Goal: Task Accomplishment & Management: Complete application form

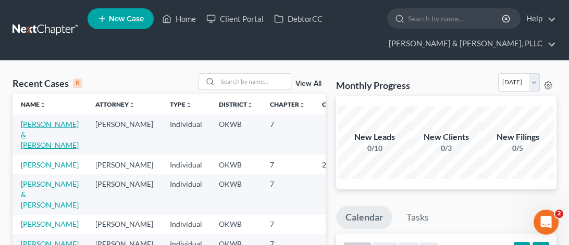
click at [27, 120] on link "[PERSON_NAME] & [PERSON_NAME]" at bounding box center [50, 135] width 58 height 30
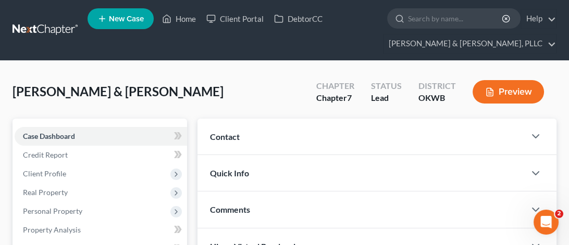
scroll to position [104, 0]
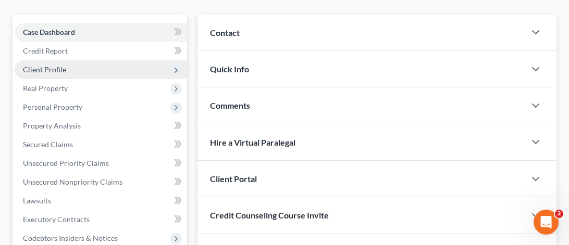
click at [62, 66] on span "Client Profile" at bounding box center [44, 69] width 43 height 9
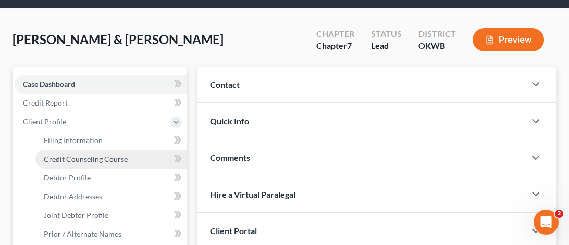
scroll to position [156, 0]
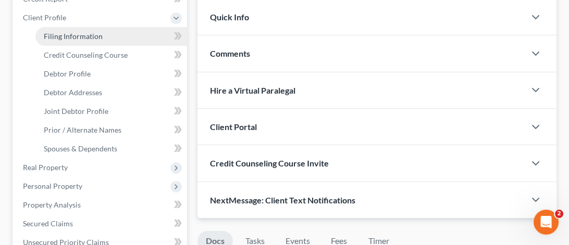
click at [87, 32] on span "Filing Information" at bounding box center [73, 36] width 59 height 9
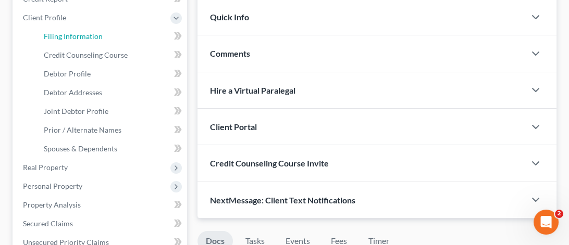
select select "0"
select select "3"
select select "1"
select select "0"
select select "37"
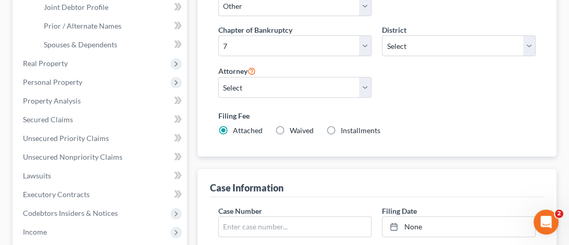
scroll to position [364, 0]
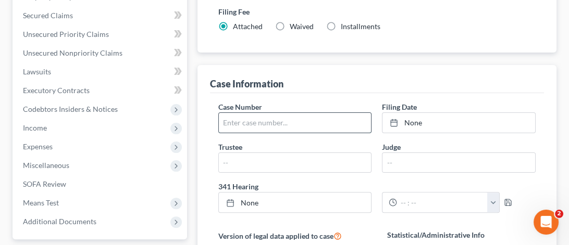
click at [271, 119] on input "text" at bounding box center [295, 123] width 153 height 20
drag, startPoint x: 256, startPoint y: 121, endPoint x: 282, endPoint y: 124, distance: 26.2
click at [256, 121] on input "text" at bounding box center [295, 123] width 153 height 20
type input "25-13188"
click at [406, 123] on link "None" at bounding box center [458, 123] width 153 height 20
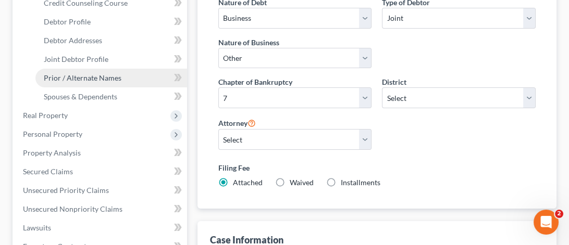
scroll to position [52, 0]
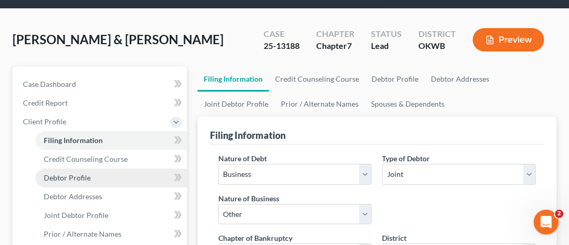
click at [70, 175] on span "Debtor Profile" at bounding box center [67, 177] width 47 height 9
select select "1"
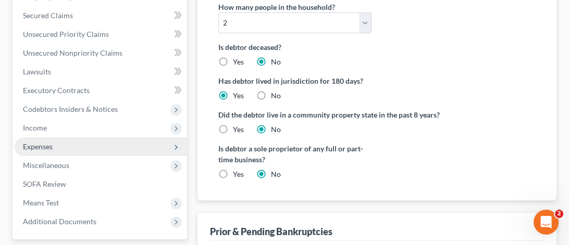
scroll to position [417, 0]
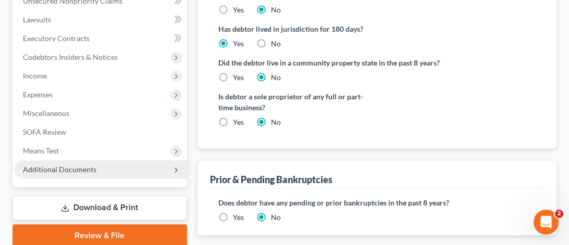
click at [90, 167] on span "Additional Documents" at bounding box center [59, 169] width 73 height 9
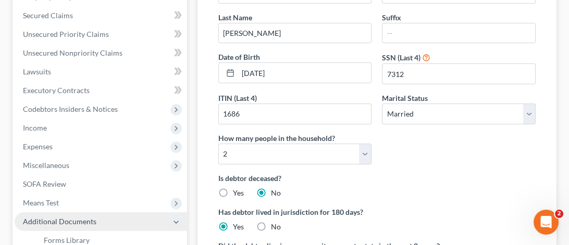
scroll to position [389, 0]
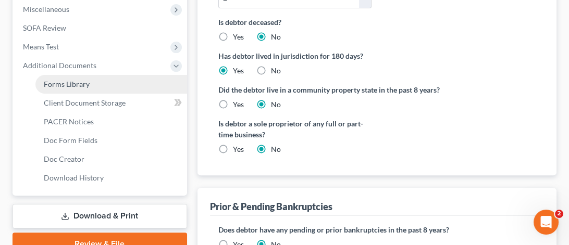
click at [91, 87] on link "Forms Library" at bounding box center [111, 84] width 152 height 19
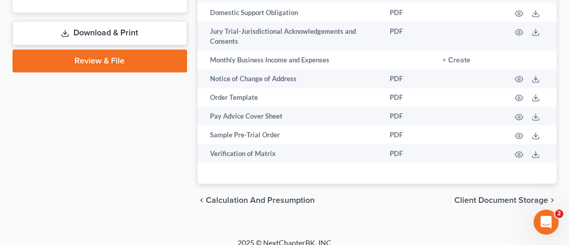
scroll to position [417, 0]
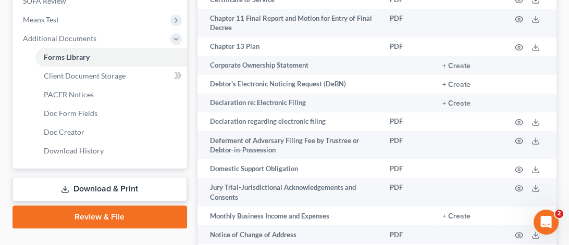
click at [114, 184] on link "Download & Print" at bounding box center [99, 189] width 174 height 24
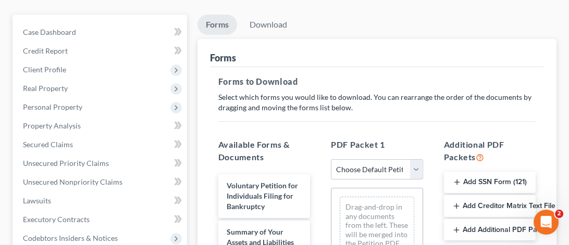
scroll to position [156, 0]
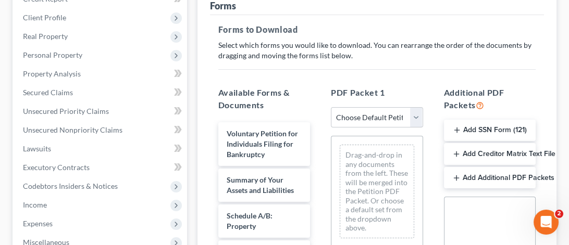
drag, startPoint x: 471, startPoint y: 127, endPoint x: 461, endPoint y: 130, distance: 9.7
click at [471, 127] on button "Add SSN Form (121)" at bounding box center [490, 131] width 92 height 22
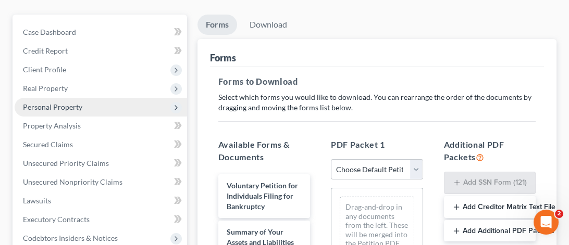
scroll to position [0, 0]
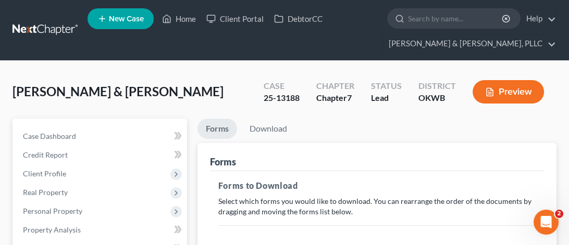
click at [152, 48] on ul "New Case Home Client Portal DebtorCC - No Result - See all results Or Press Ent…" at bounding box center [321, 30] width 469 height 50
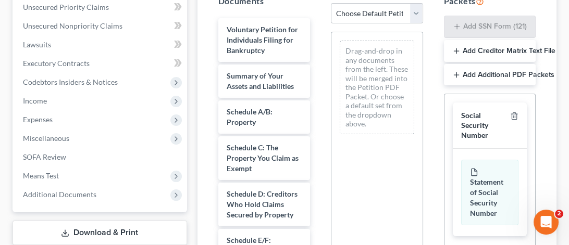
scroll to position [417, 0]
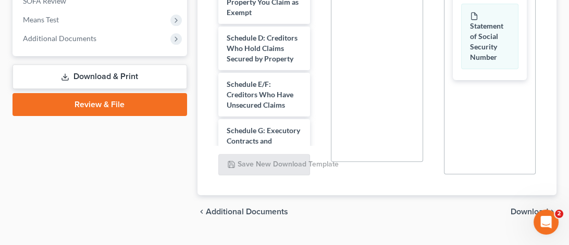
click at [119, 79] on link "Download & Print" at bounding box center [99, 77] width 174 height 24
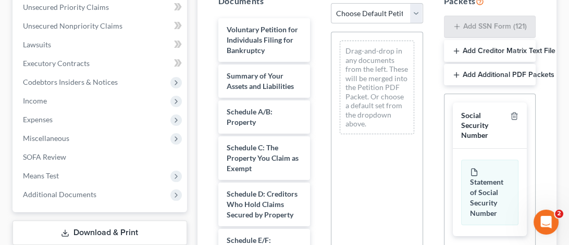
scroll to position [156, 0]
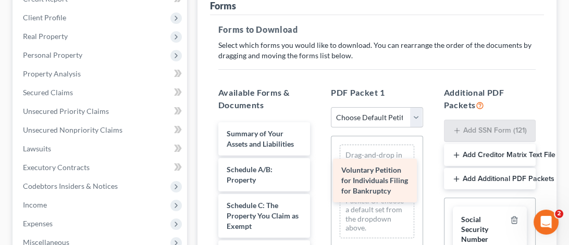
drag, startPoint x: 256, startPoint y: 143, endPoint x: 370, endPoint y: 180, distance: 120.5
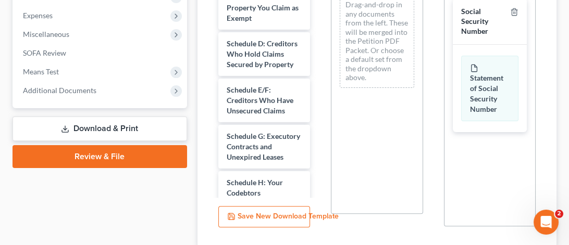
scroll to position [438, 0]
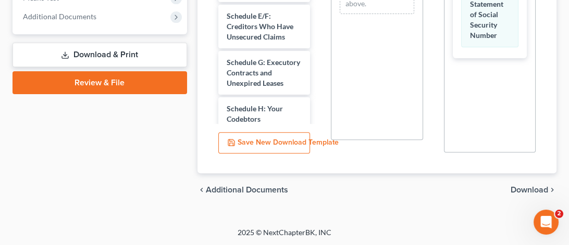
click at [522, 186] on span "Download" at bounding box center [528, 190] width 37 height 8
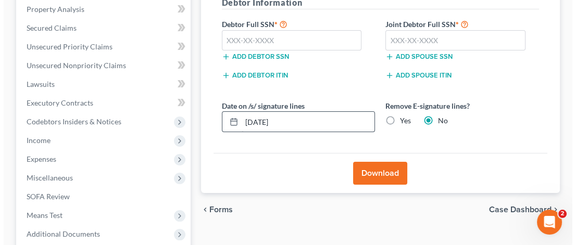
scroll to position [169, 0]
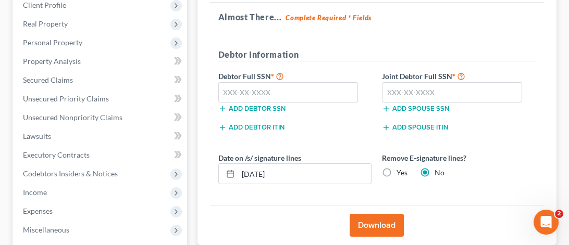
click at [384, 225] on button "Download" at bounding box center [376, 225] width 54 height 23
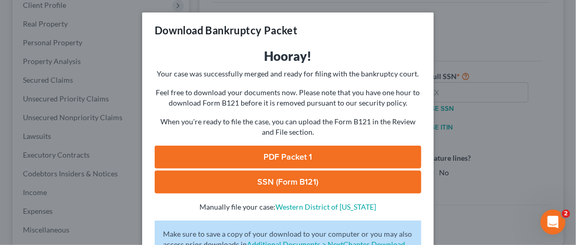
click at [303, 154] on link "PDF Packet 1" at bounding box center [288, 157] width 267 height 23
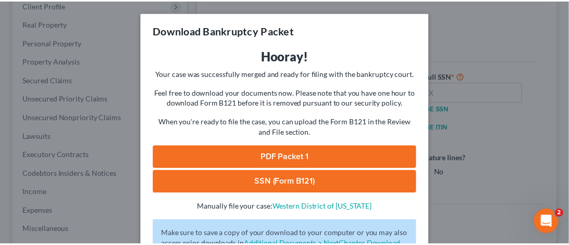
scroll to position [87, 0]
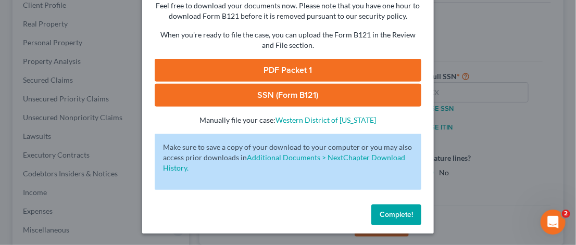
click at [388, 207] on button "Complete!" at bounding box center [396, 215] width 50 height 21
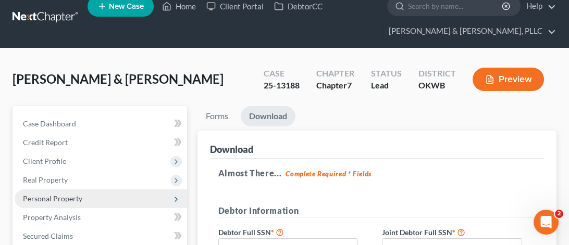
scroll to position [117, 0]
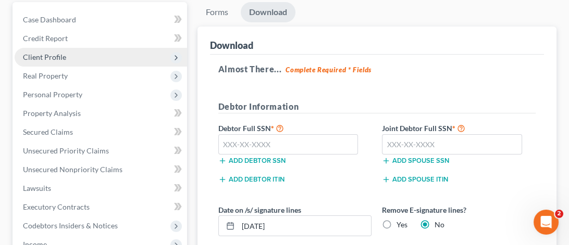
click at [59, 53] on span "Client Profile" at bounding box center [44, 57] width 43 height 9
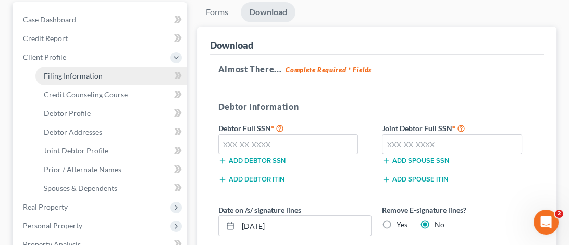
click at [62, 75] on span "Filing Information" at bounding box center [73, 75] width 59 height 9
select select "0"
select select "3"
select select "1"
select select "0"
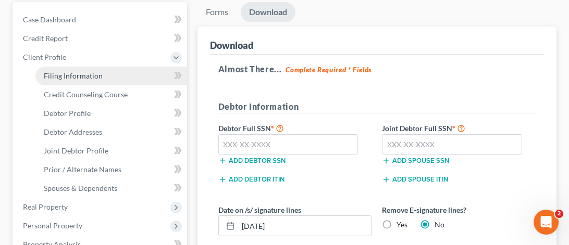
select select "65"
select select "0"
select select "37"
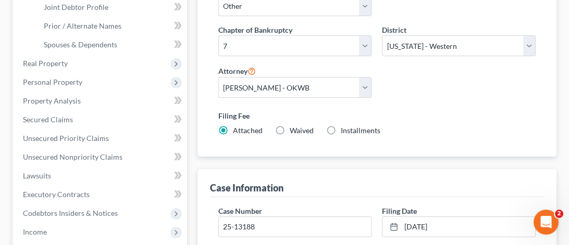
scroll to position [156, 0]
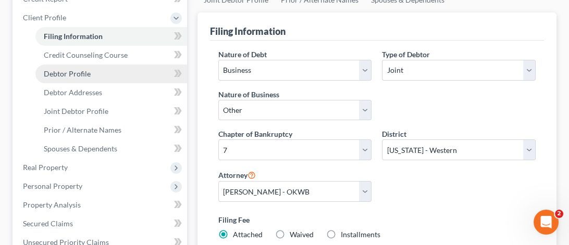
click at [77, 71] on span "Debtor Profile" at bounding box center [67, 73] width 47 height 9
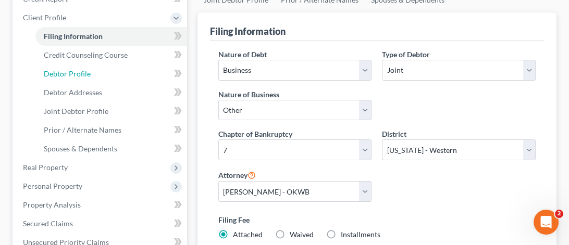
select select "1"
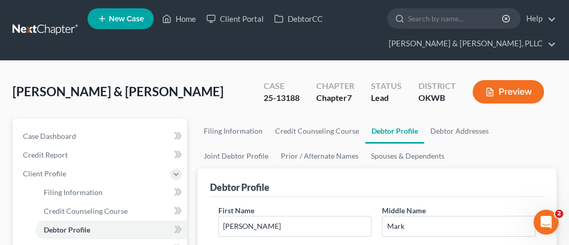
scroll to position [208, 0]
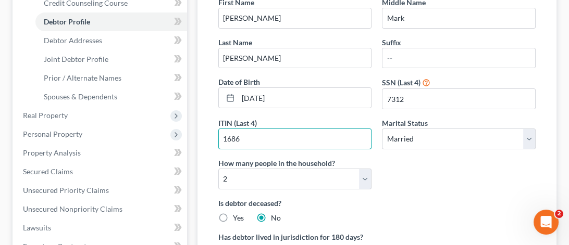
drag, startPoint x: 242, startPoint y: 140, endPoint x: 204, endPoint y: 140, distance: 38.5
click at [204, 140] on div "Debtor Profile First Name [PERSON_NAME] Middle Name [PERSON_NAME] Last Name [PE…" at bounding box center [376, 158] width 359 height 396
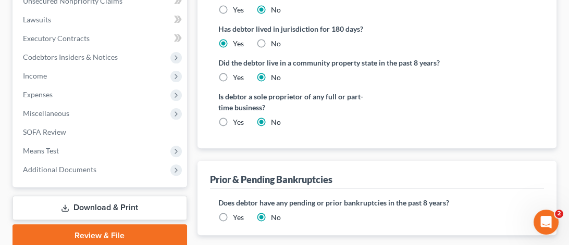
scroll to position [477, 0]
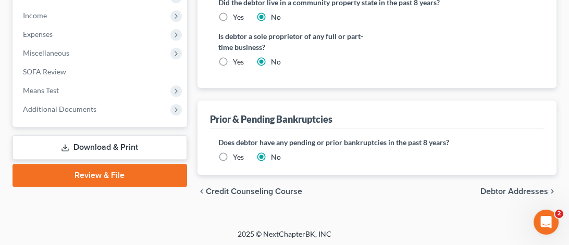
click at [496, 191] on span "Debtor Addresses" at bounding box center [514, 191] width 68 height 8
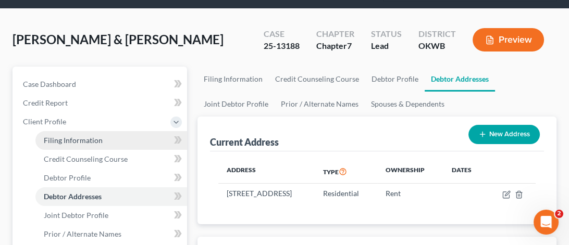
scroll to position [156, 0]
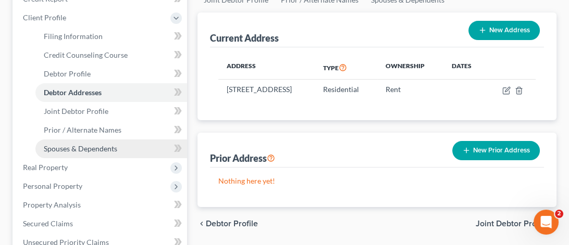
click at [65, 154] on link "Spouses & Dependents" at bounding box center [111, 149] width 152 height 19
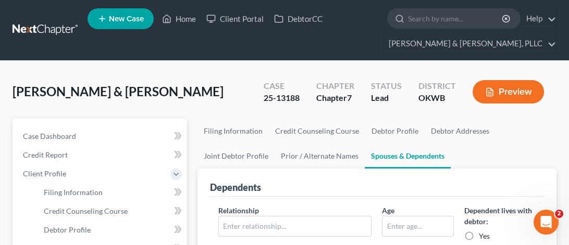
scroll to position [156, 0]
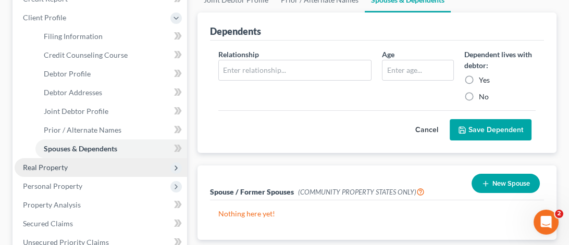
click at [59, 166] on span "Real Property" at bounding box center [45, 167] width 45 height 9
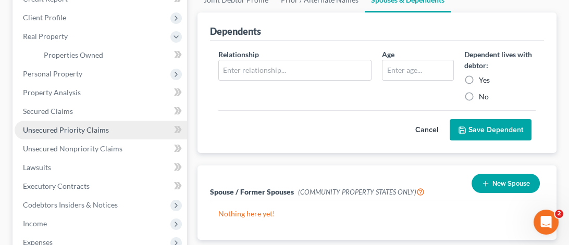
click at [81, 129] on span "Unsecured Priority Claims" at bounding box center [66, 129] width 86 height 9
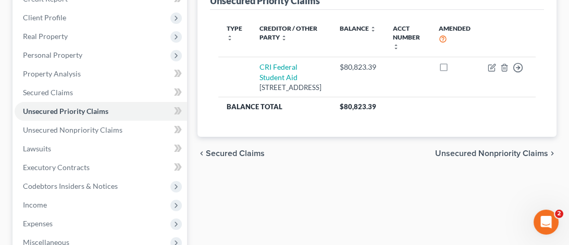
scroll to position [312, 0]
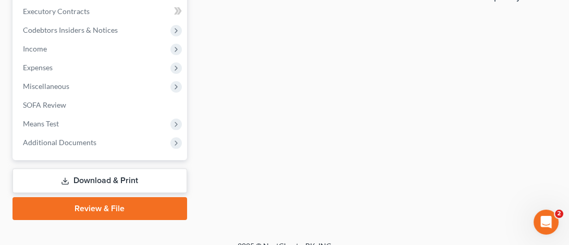
click at [72, 179] on link "Download & Print" at bounding box center [99, 181] width 174 height 24
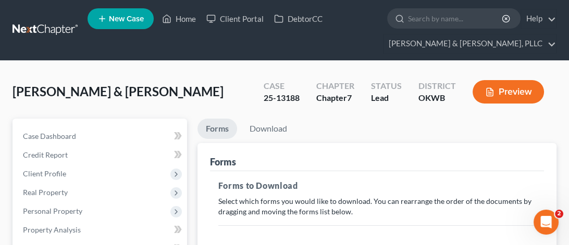
scroll to position [156, 0]
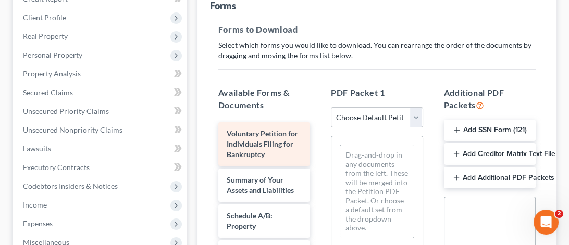
click at [256, 141] on span "Voluntary Petition for Individuals Filing for Bankruptcy" at bounding box center [261, 144] width 71 height 30
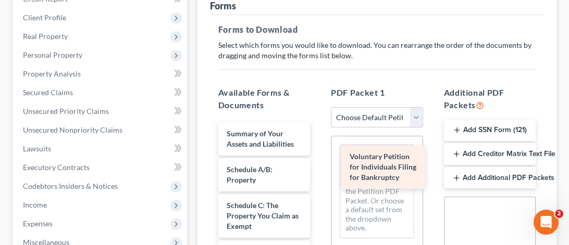
drag, startPoint x: 256, startPoint y: 141, endPoint x: 379, endPoint y: 165, distance: 125.2
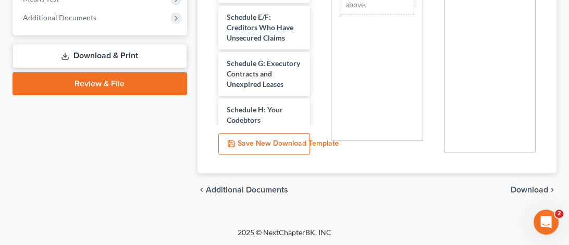
click at [531, 188] on span "Download" at bounding box center [528, 190] width 37 height 8
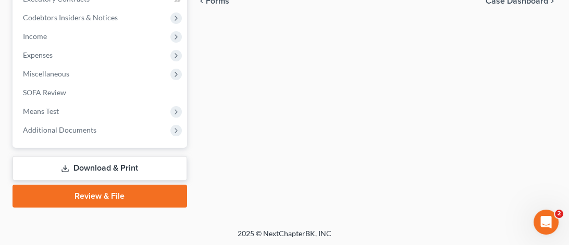
scroll to position [169, 0]
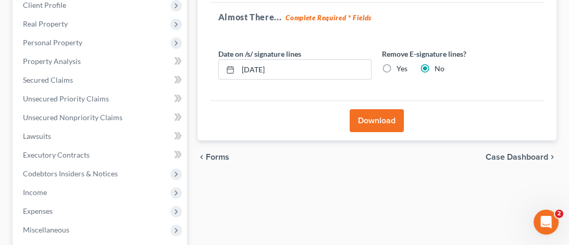
click at [373, 114] on button "Download" at bounding box center [376, 120] width 54 height 23
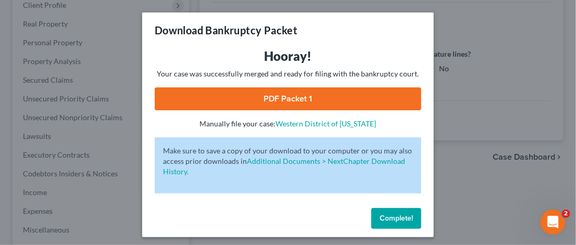
click at [340, 103] on link "PDF Packet 1" at bounding box center [288, 98] width 267 height 23
click at [379, 213] on button "Complete!" at bounding box center [396, 218] width 50 height 21
